Goal: Task Accomplishment & Management: Use online tool/utility

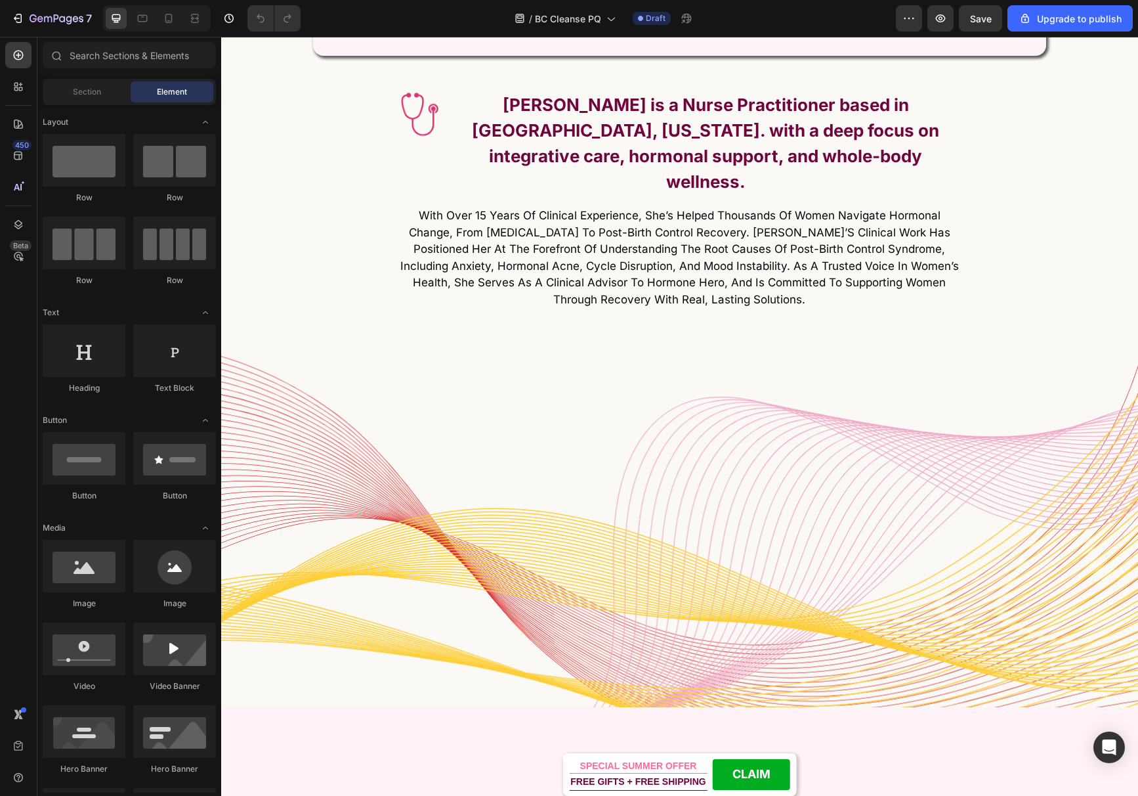
scroll to position [5285, 0]
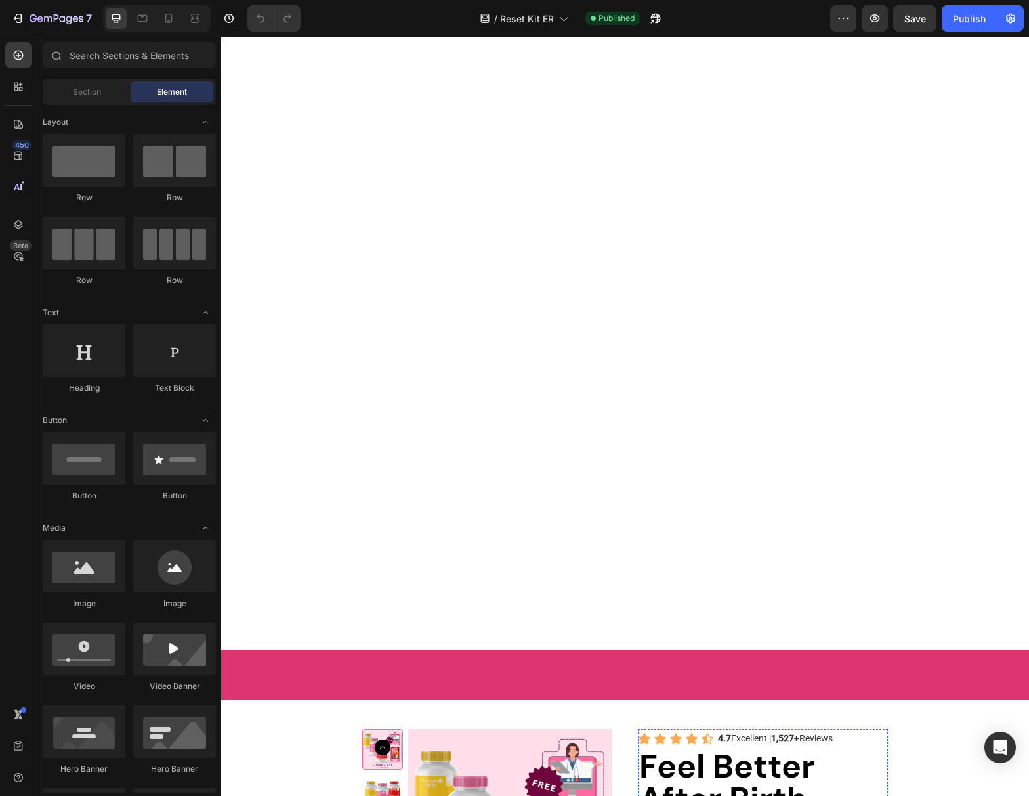
scroll to position [6632, 0]
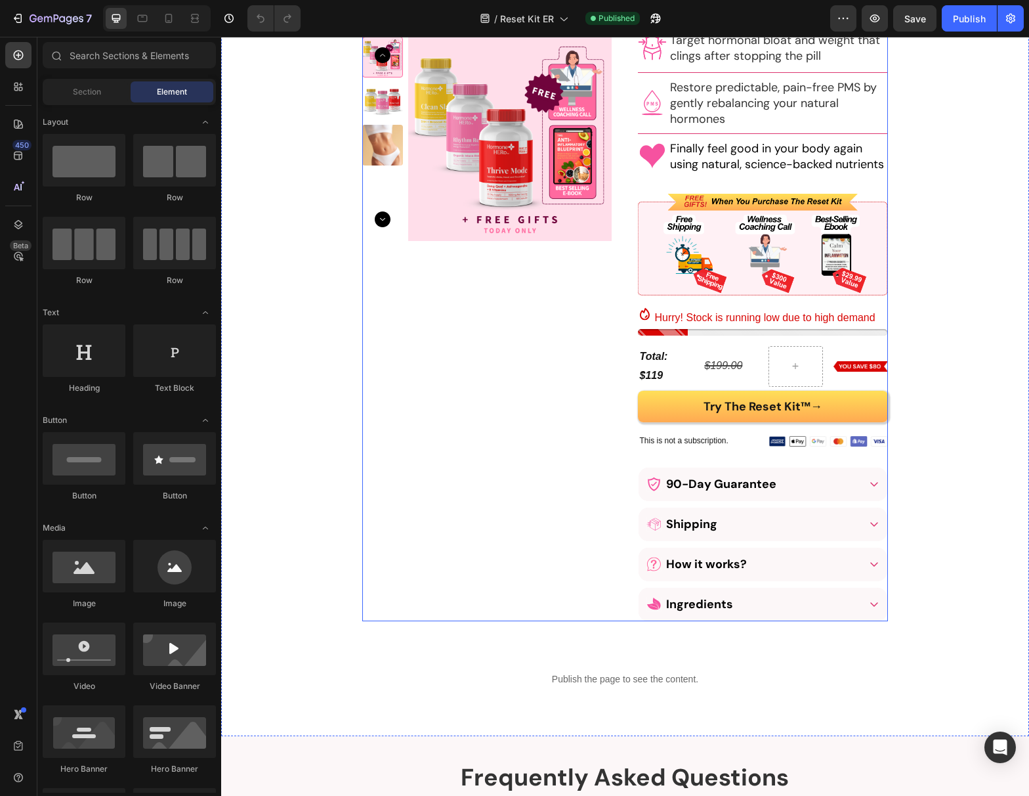
click at [432, 445] on div "Product Images Product Row" at bounding box center [486, 162] width 249 height 916
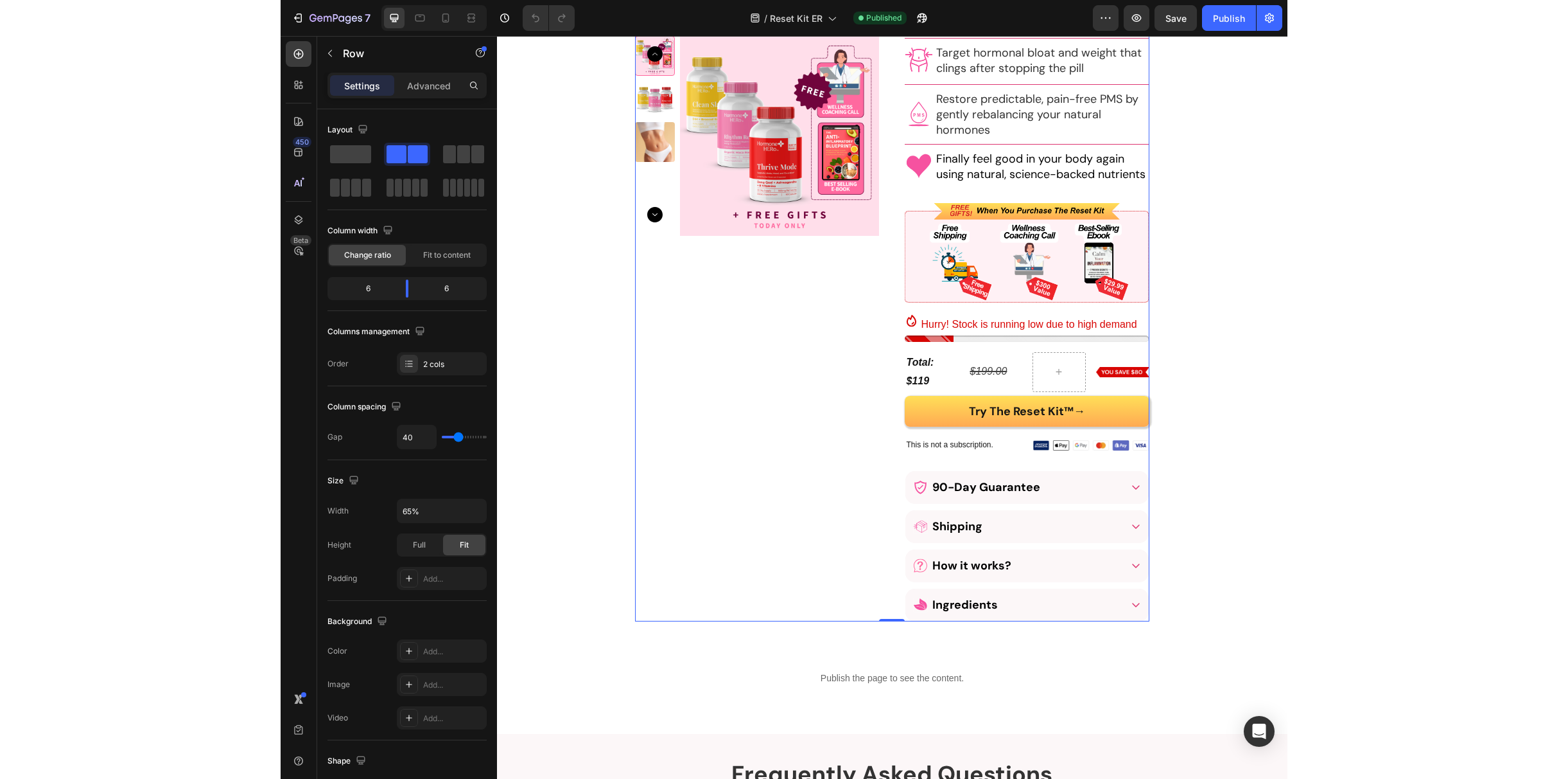
scroll to position [6460, 0]
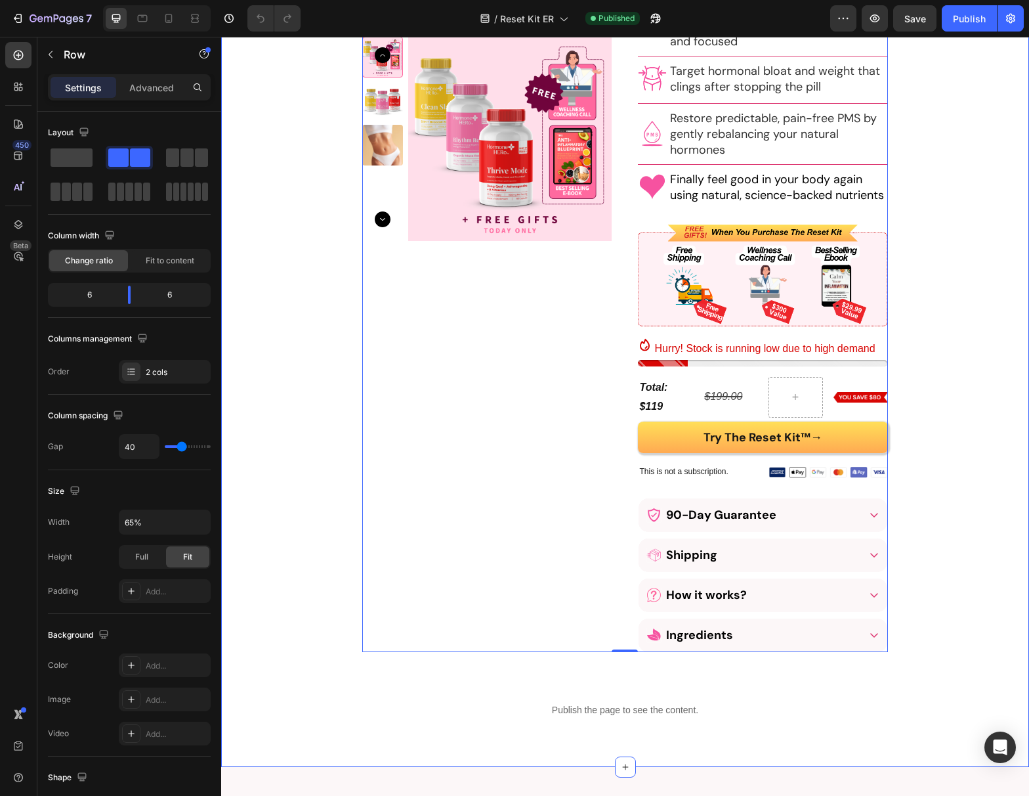
click at [946, 480] on div "Product Images Product Row Icon Icon Icon Icon Icon 4.7 Excellent | 1,527+ Revi…" at bounding box center [625, 232] width 808 height 1027
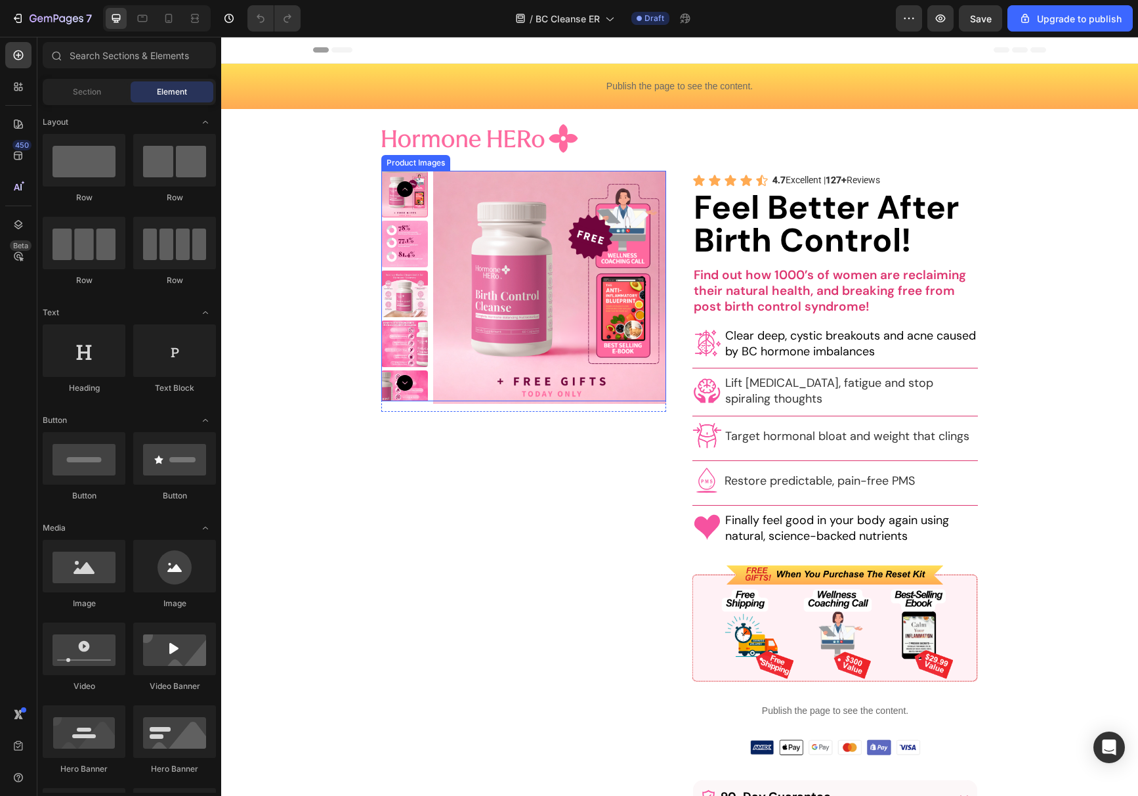
click at [398, 232] on img at bounding box center [404, 244] width 47 height 47
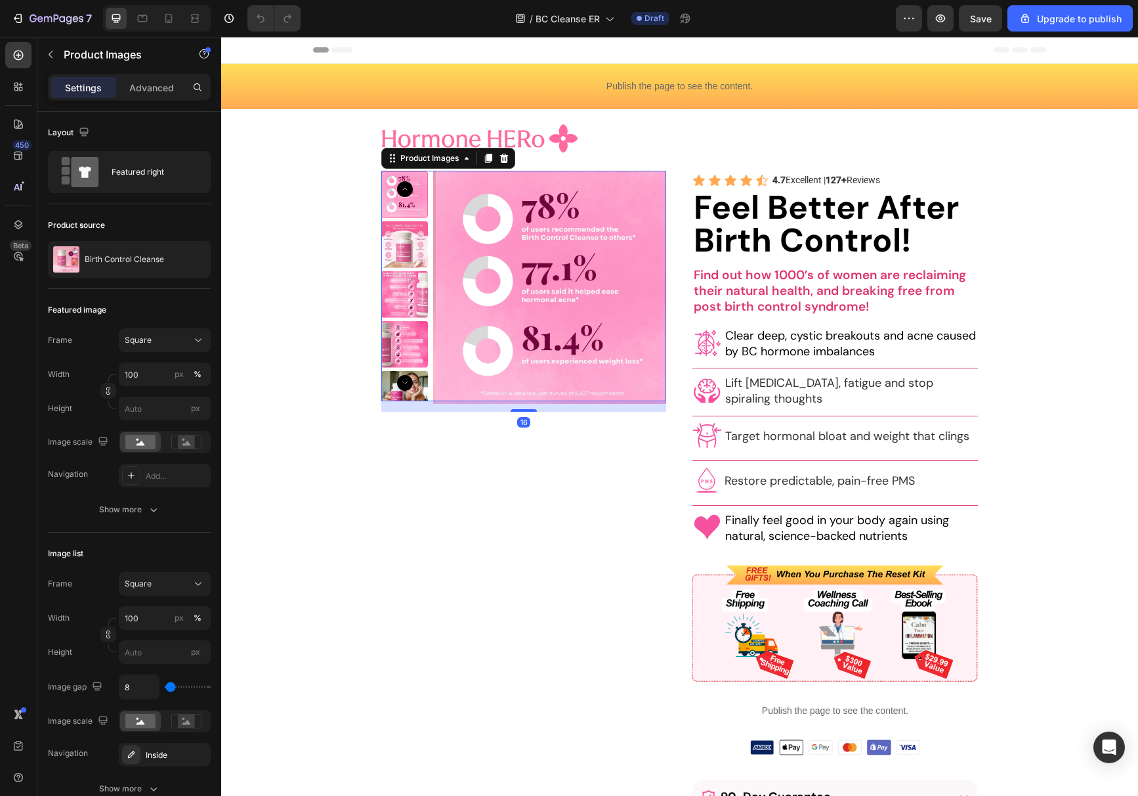
click at [411, 244] on img at bounding box center [404, 244] width 47 height 47
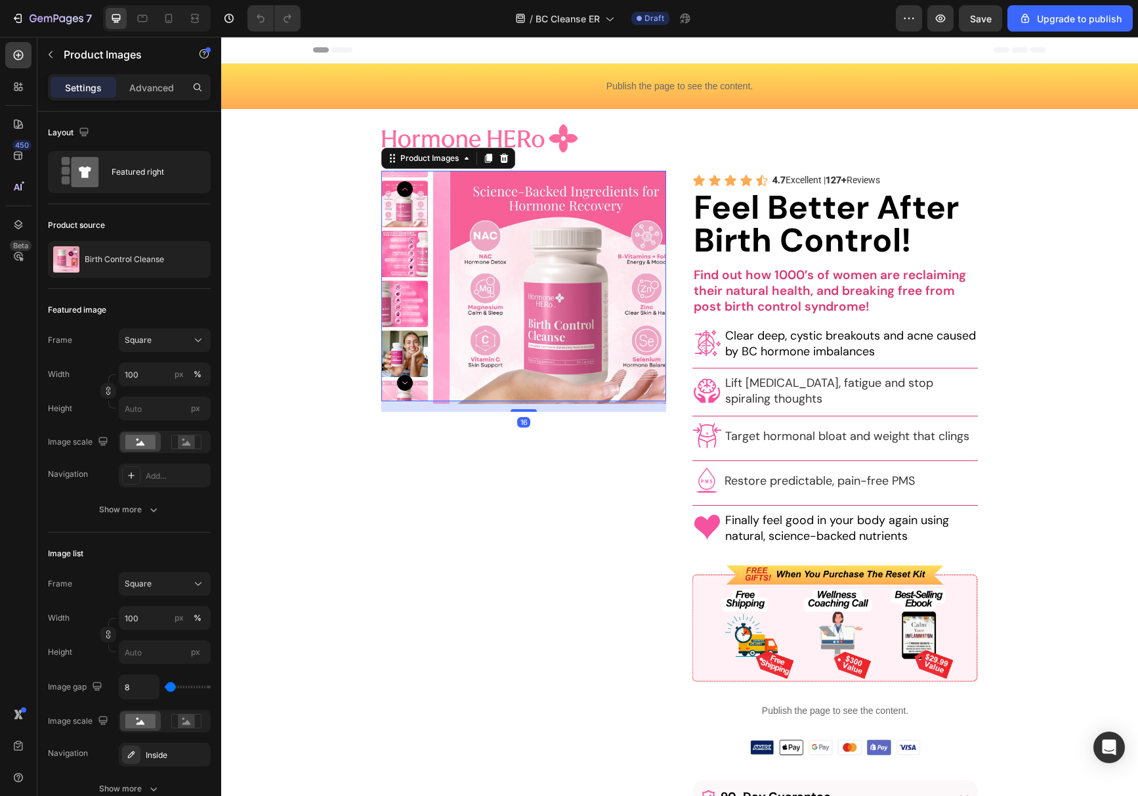
click at [407, 268] on div at bounding box center [404, 286] width 47 height 230
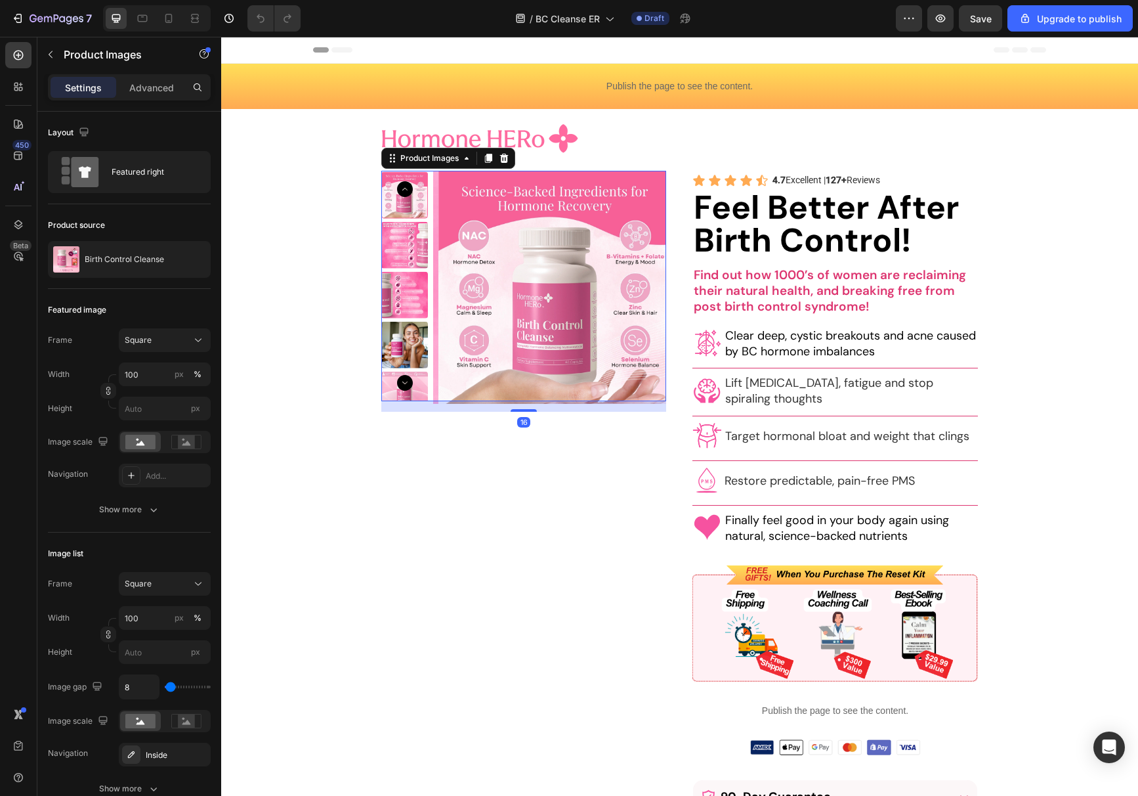
click at [406, 283] on img at bounding box center [404, 295] width 47 height 47
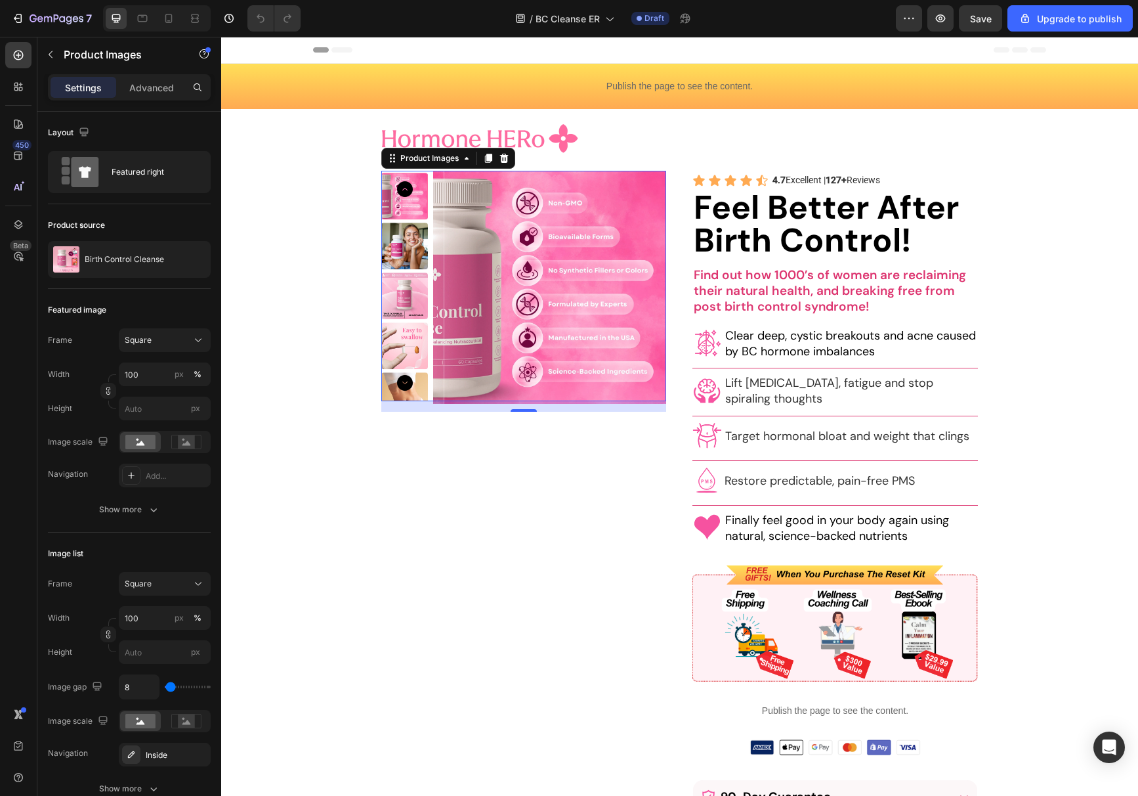
click at [411, 278] on img at bounding box center [404, 295] width 47 height 47
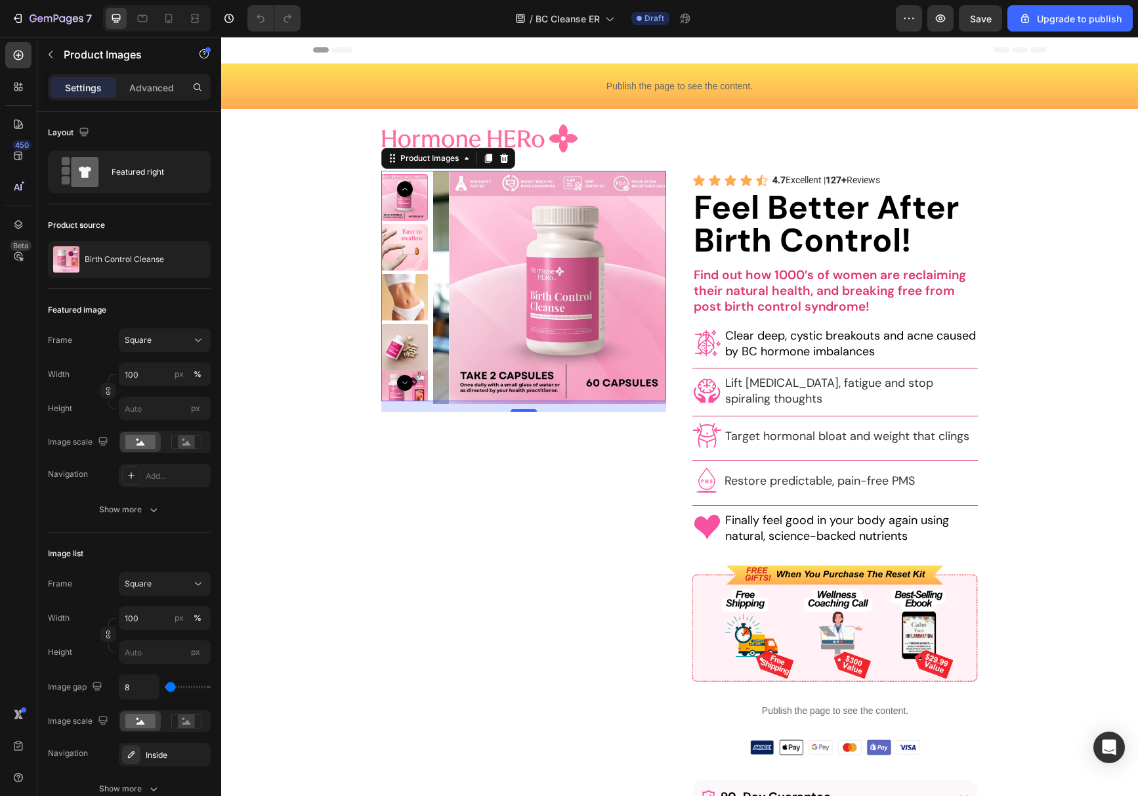
click at [407, 284] on img at bounding box center [404, 297] width 47 height 47
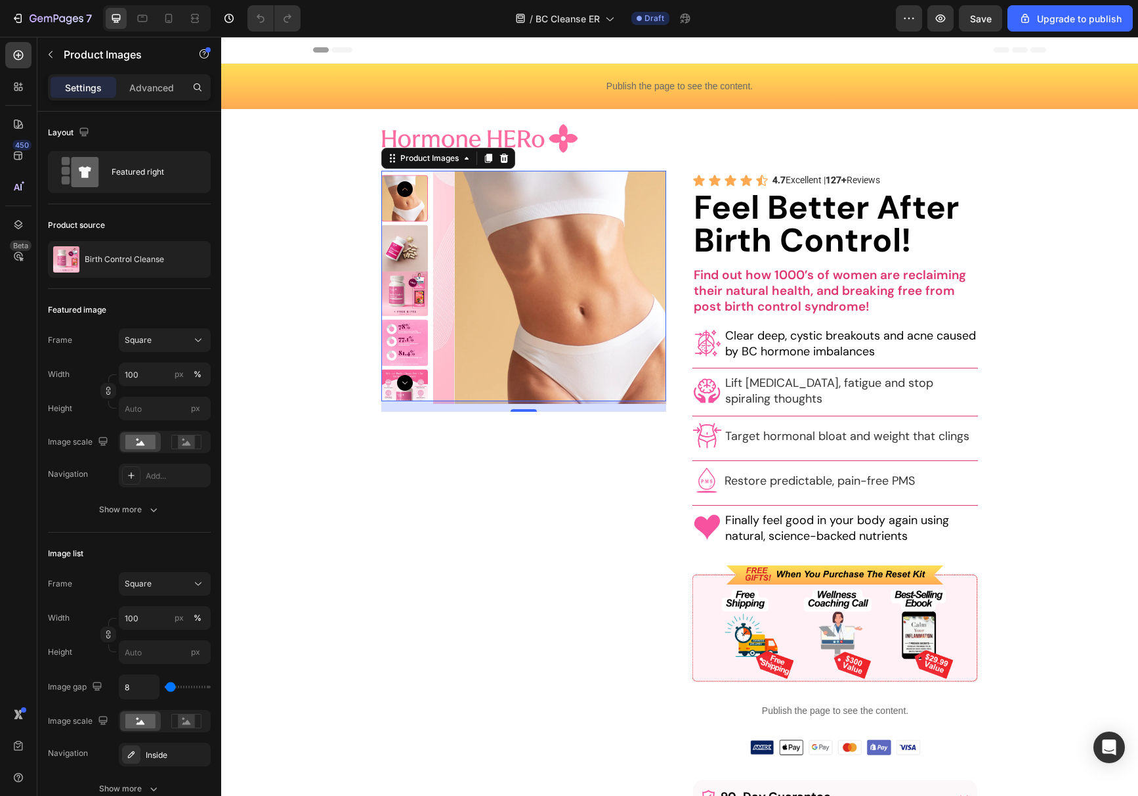
click at [409, 297] on img at bounding box center [404, 292] width 47 height 47
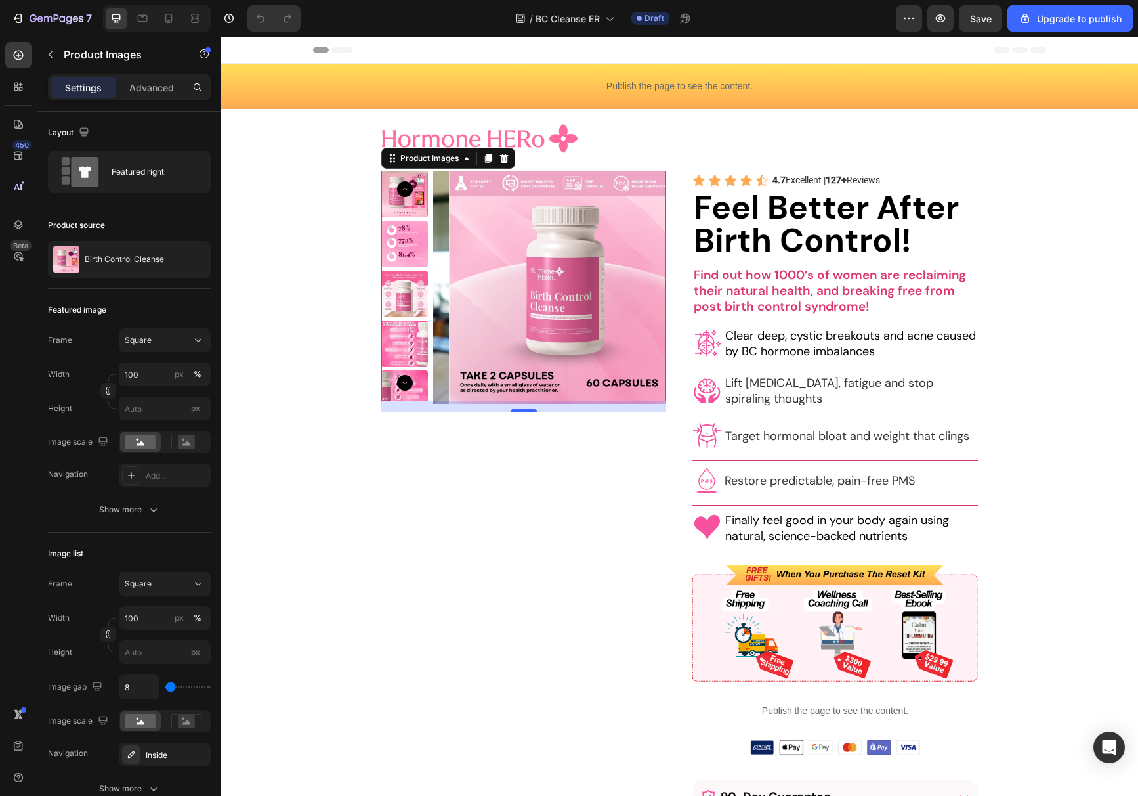
click at [404, 379] on icon "Carousel Next Arrow" at bounding box center [405, 383] width 16 height 16
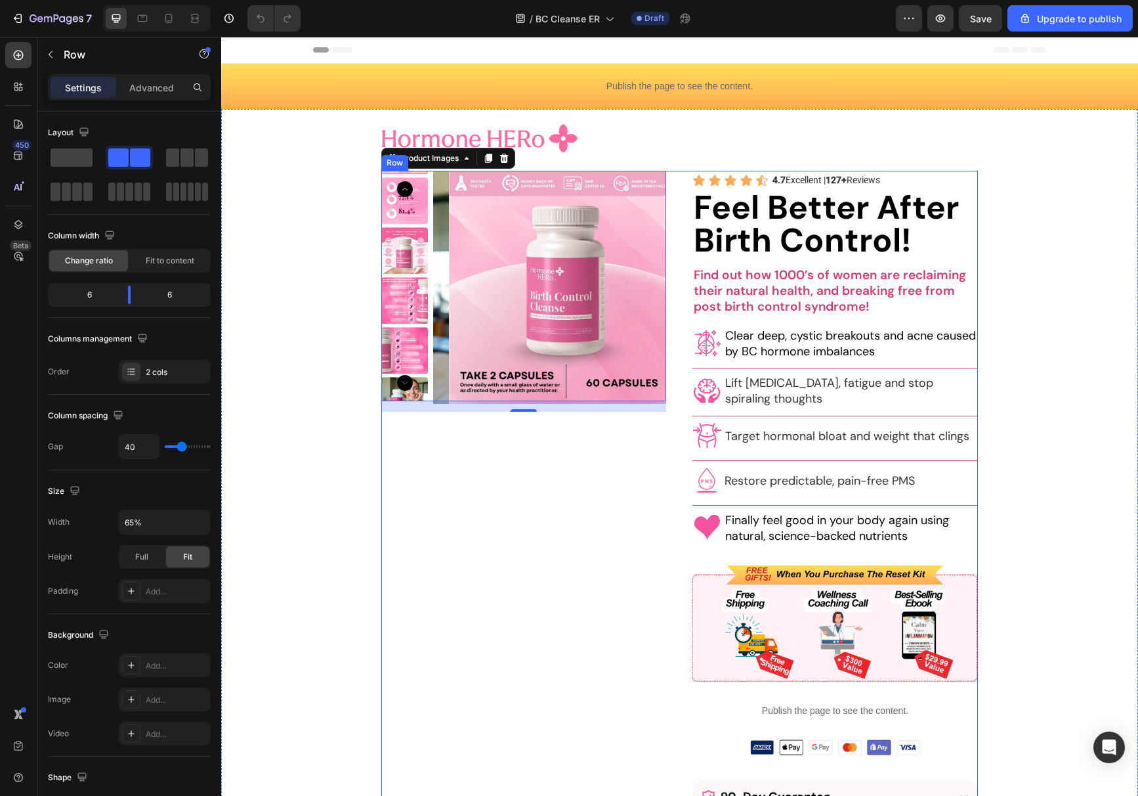
click at [455, 509] on div "Product Images 16 Product Row" at bounding box center [523, 552] width 285 height 763
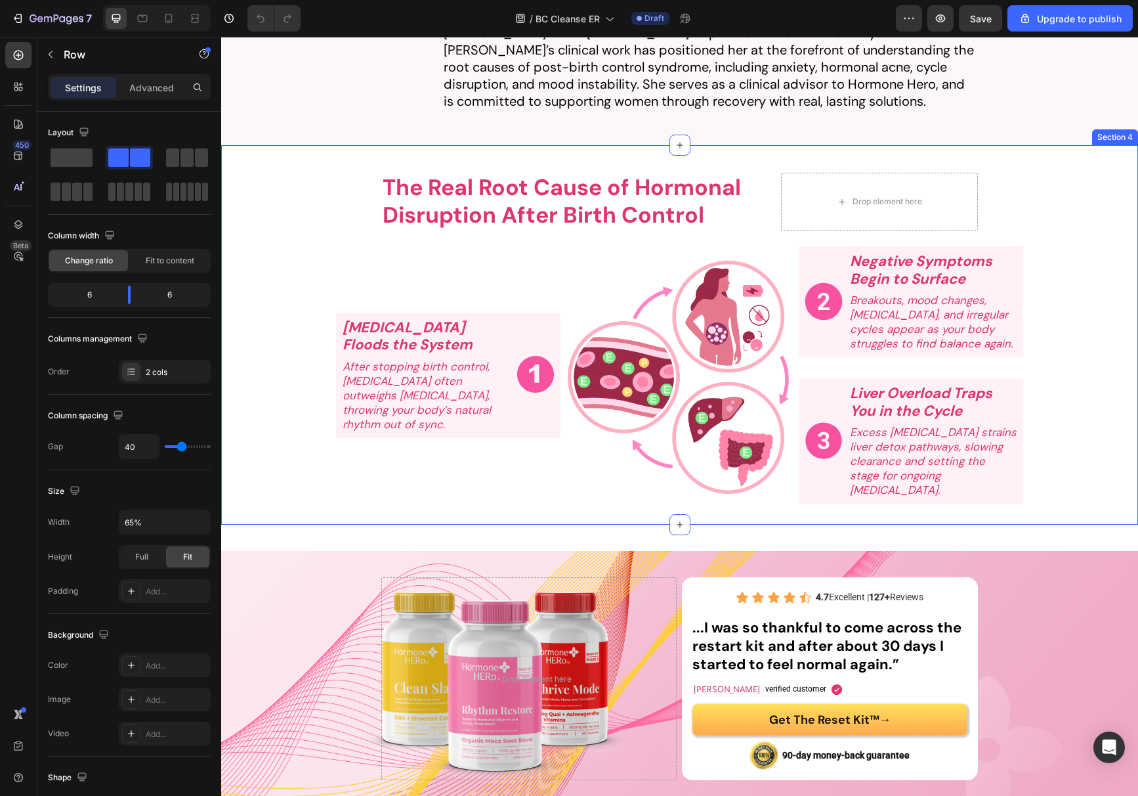
scroll to position [72, 0]
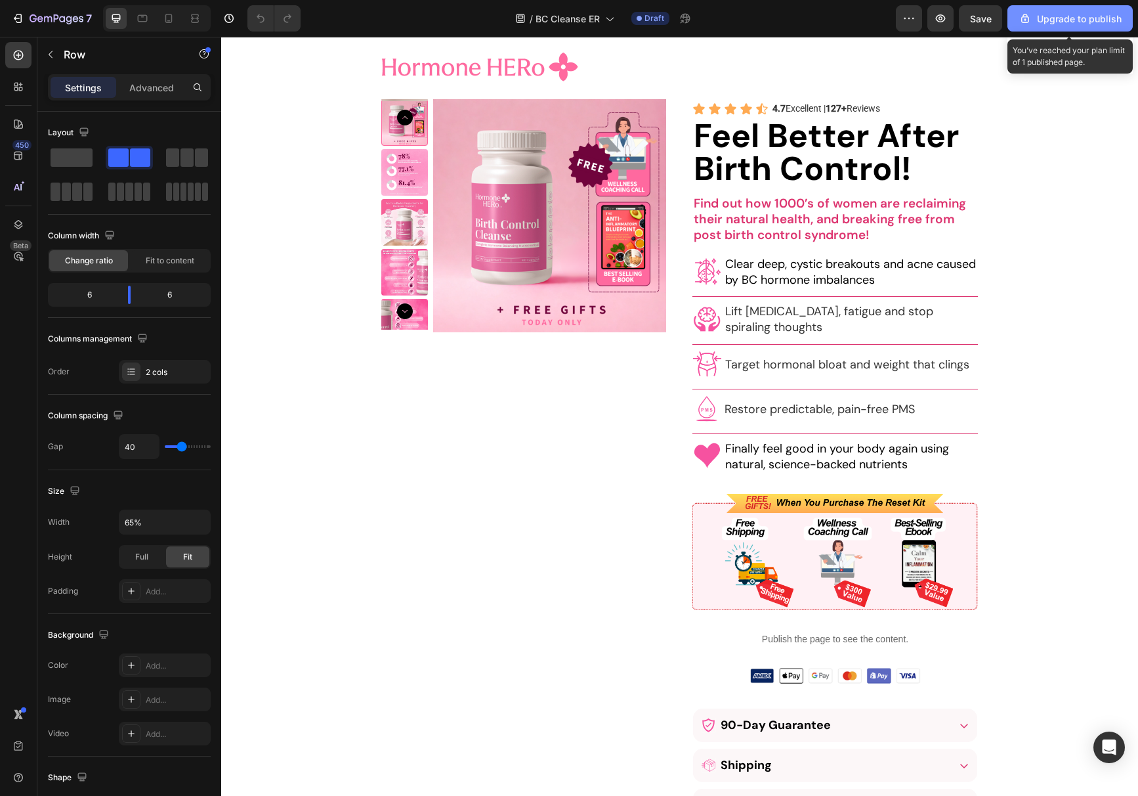
click at [1033, 26] on button "Upgrade to publish" at bounding box center [1070, 18] width 125 height 26
